Goal: Download file/media

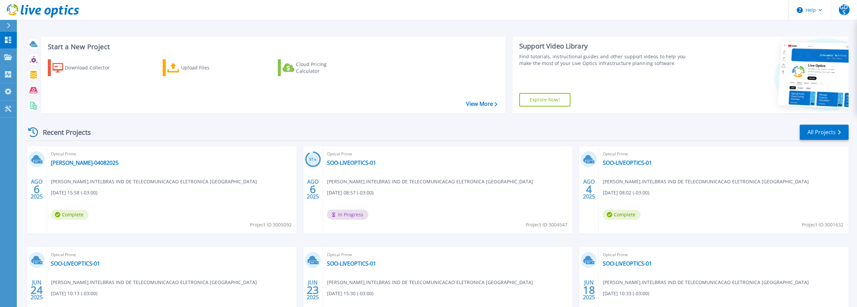
click at [668, 122] on div "Recent Projects All Projects AGO 6 2025 Optical Prime [PERSON_NAME]-04082025 [P…" at bounding box center [437, 236] width 823 height 234
click at [188, 136] on div "Recent Projects All Projects" at bounding box center [437, 132] width 823 height 17
click at [490, 104] on link "View More" at bounding box center [481, 104] width 31 height 6
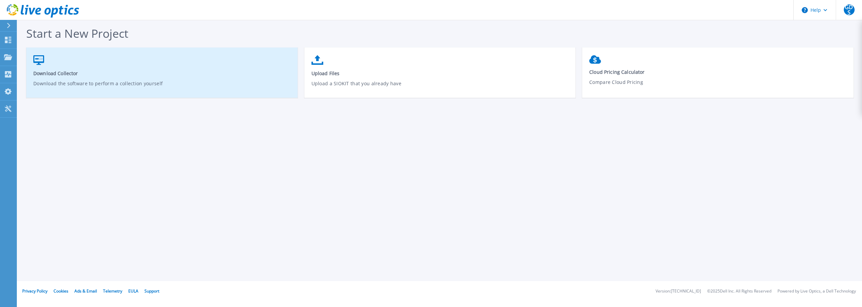
click at [222, 81] on p "Download the software to perform a collection yourself" at bounding box center [162, 87] width 258 height 15
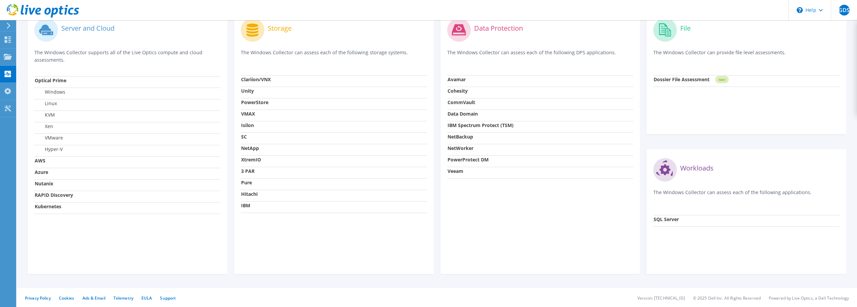
scroll to position [214, 0]
click at [684, 219] on td "SQL Server" at bounding box center [746, 219] width 186 height 11
click at [667, 219] on strong "SQL Server" at bounding box center [666, 218] width 25 height 6
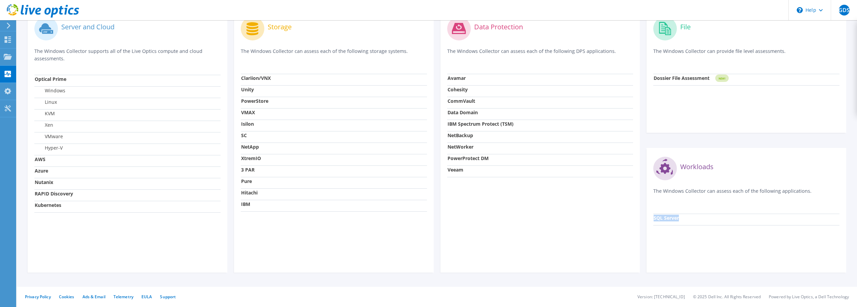
click at [667, 219] on strong "SQL Server" at bounding box center [666, 218] width 25 height 6
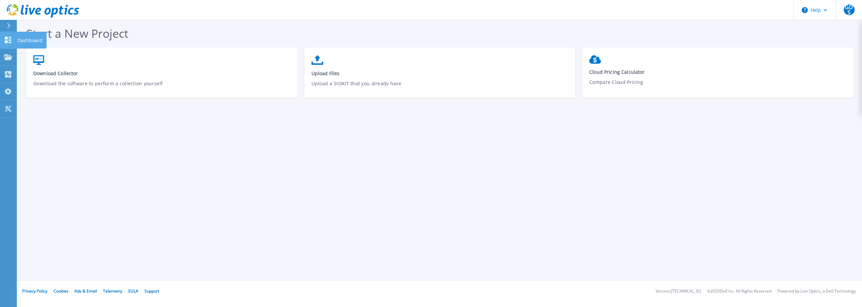
click at [8, 38] on icon at bounding box center [8, 40] width 8 height 6
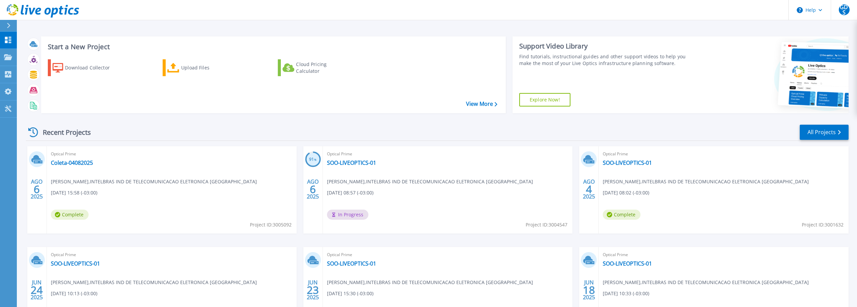
click at [247, 121] on div "Recent Projects All Projects AGO 6 2025 Optical Prime Coleta-04082025 Gean de S…" at bounding box center [437, 236] width 823 height 234
click at [824, 7] on button "Help" at bounding box center [810, 10] width 42 height 20
click at [843, 11] on span "GDS" at bounding box center [844, 9] width 11 height 11
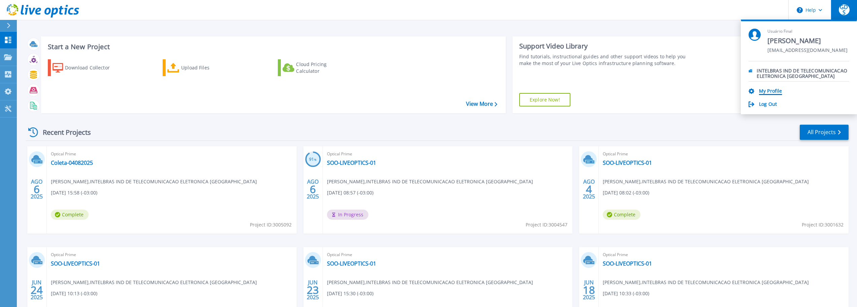
click at [768, 91] on link "My Profile" at bounding box center [770, 91] width 23 height 6
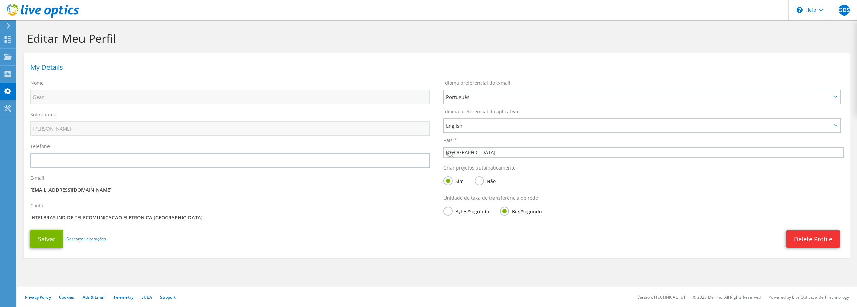
select select "30"
click at [11, 40] on icon at bounding box center [8, 39] width 8 height 6
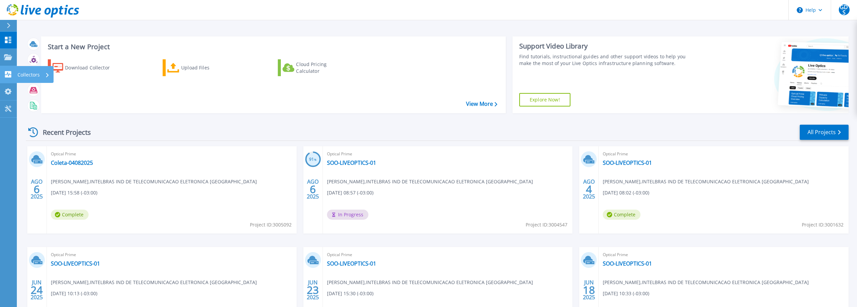
click at [12, 73] on div "Collectors" at bounding box center [22, 74] width 36 height 6
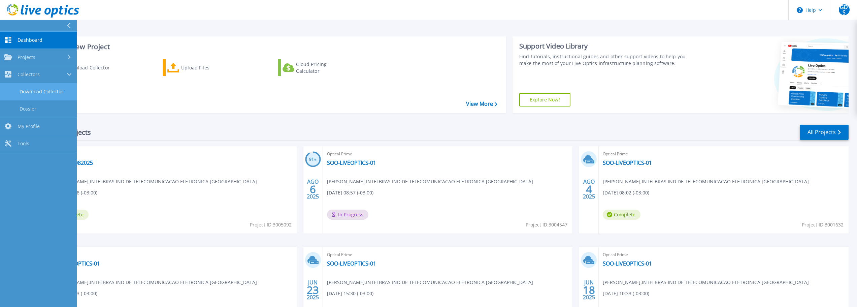
click at [26, 87] on link "Download Collector" at bounding box center [38, 91] width 77 height 17
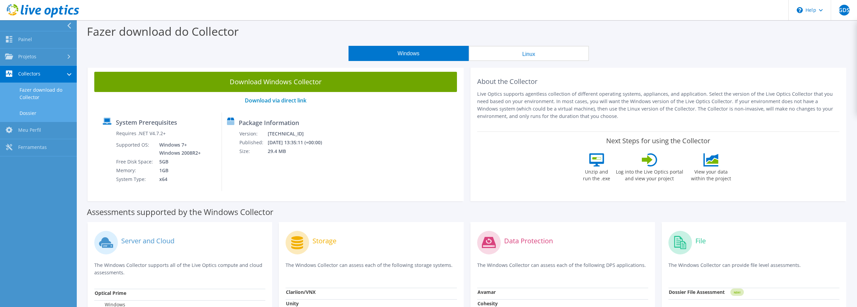
click at [25, 110] on link "Dossier" at bounding box center [38, 112] width 77 height 17
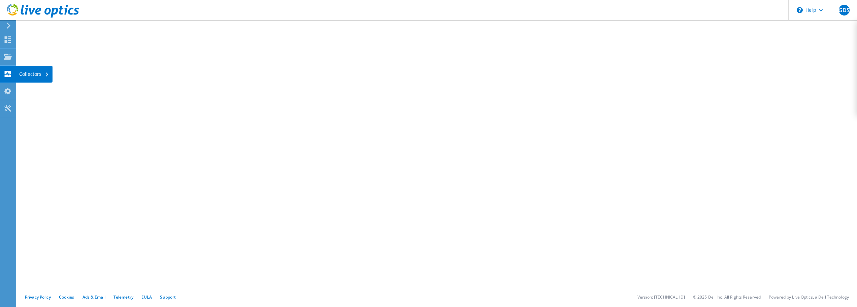
click at [11, 75] on use at bounding box center [8, 74] width 6 height 6
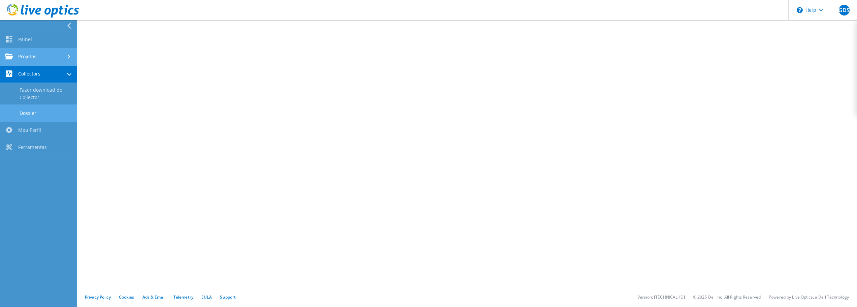
click at [22, 54] on link "Projetos" at bounding box center [38, 56] width 77 height 17
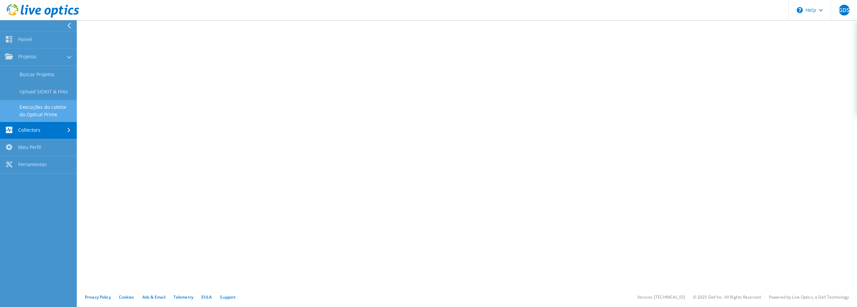
click at [42, 111] on link "Execuções do coletor do Optical Prime" at bounding box center [38, 111] width 77 height 22
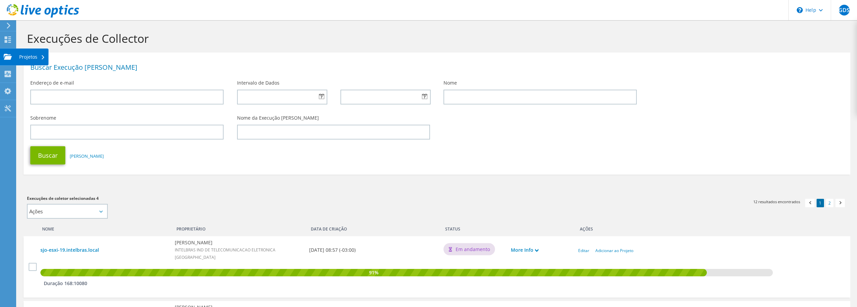
click at [8, 55] on use at bounding box center [8, 57] width 8 height 6
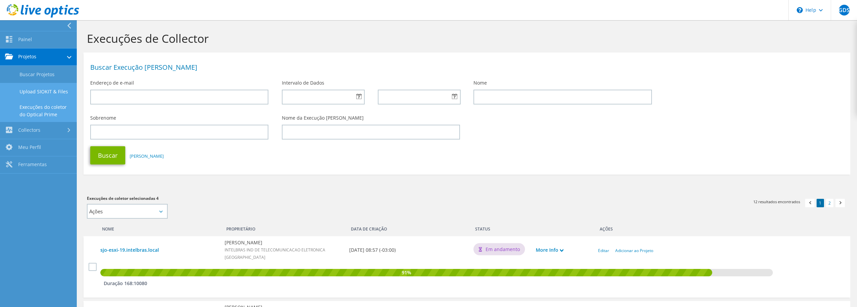
click at [32, 86] on link "Upload SIOKIT & Files" at bounding box center [38, 91] width 77 height 17
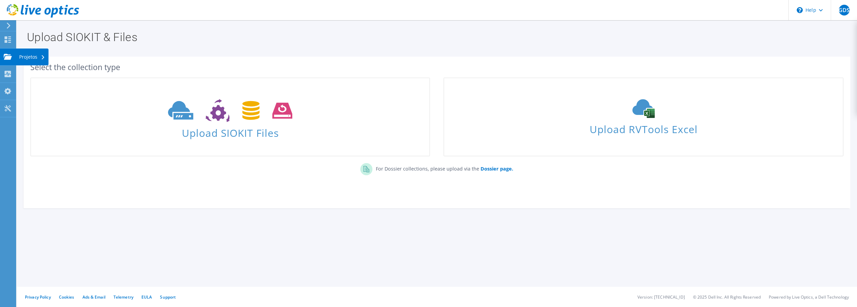
click at [9, 56] on icon at bounding box center [8, 57] width 8 height 6
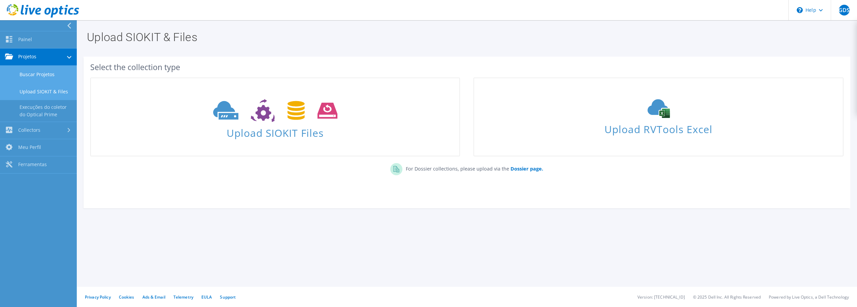
click at [33, 73] on link "Buscar Projetos" at bounding box center [38, 74] width 77 height 17
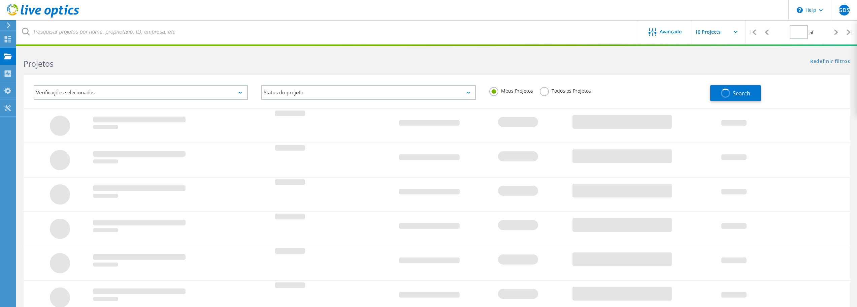
type input "1"
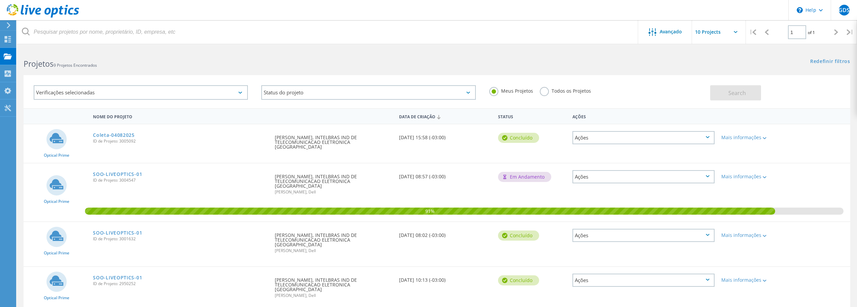
click at [229, 152] on div "Optical Prime Coleta-04082025 ID de Projeto: 3005092 Solicitado por Gean de Sou…" at bounding box center [437, 143] width 827 height 38
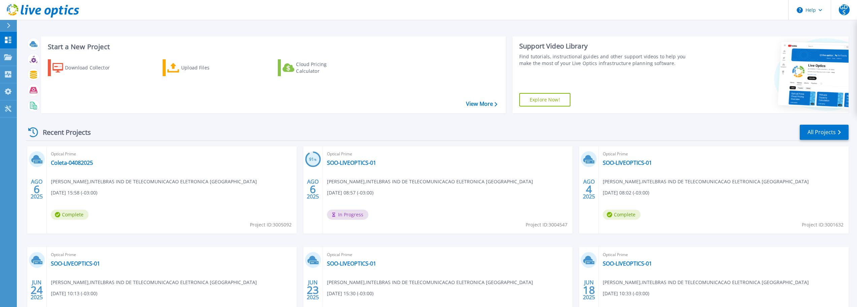
click at [10, 24] on icon at bounding box center [9, 25] width 4 height 5
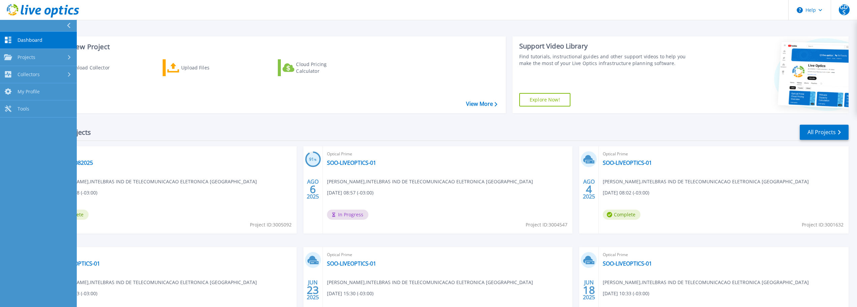
click at [68, 24] on icon at bounding box center [68, 25] width 3 height 5
